Goal: Navigation & Orientation: Find specific page/section

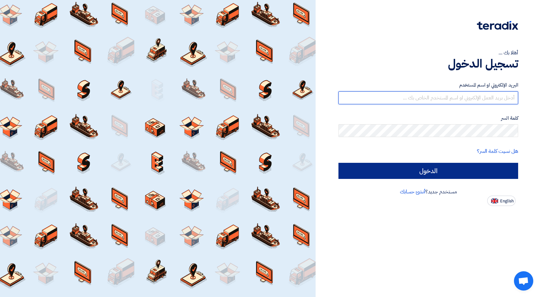
type input "[EMAIL_ADDRESS][DOMAIN_NAME]"
click at [488, 176] on input "الدخول" at bounding box center [428, 171] width 180 height 16
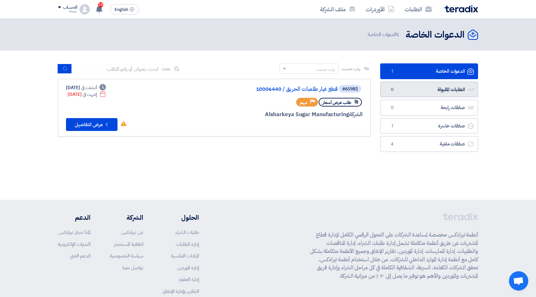
click at [418, 94] on link "الطلبات المقبولة الطلبات المقبولة 0" at bounding box center [429, 90] width 98 height 16
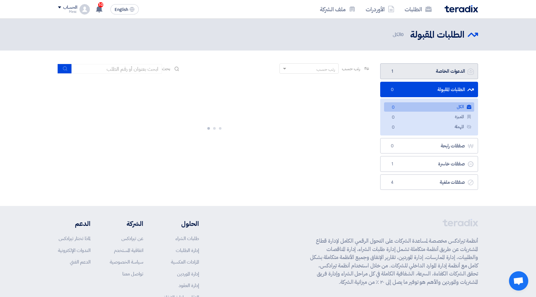
click at [421, 74] on link "الدعوات الخاصة الدعوات الخاصة 1" at bounding box center [429, 71] width 98 height 16
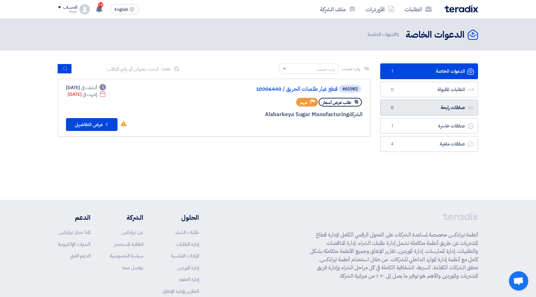
click at [432, 111] on link "صفقات رابحة صفقات رابحة 0" at bounding box center [429, 108] width 98 height 16
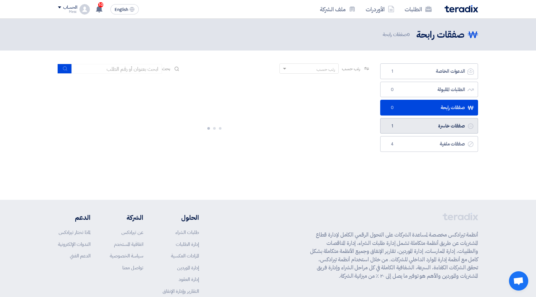
click at [428, 126] on link "صفقات خاسرة صفقات خاسرة 1" at bounding box center [429, 126] width 98 height 16
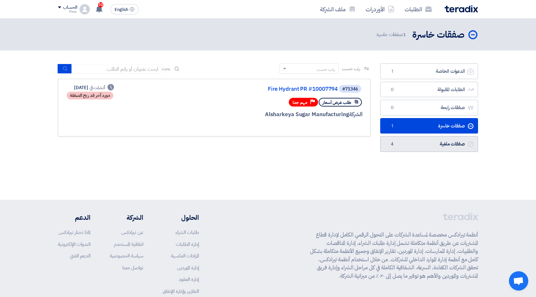
click at [445, 147] on link "صفقات ملغية صفقات ملغية 4" at bounding box center [429, 144] width 98 height 16
